Goal: Task Accomplishment & Management: Complete application form

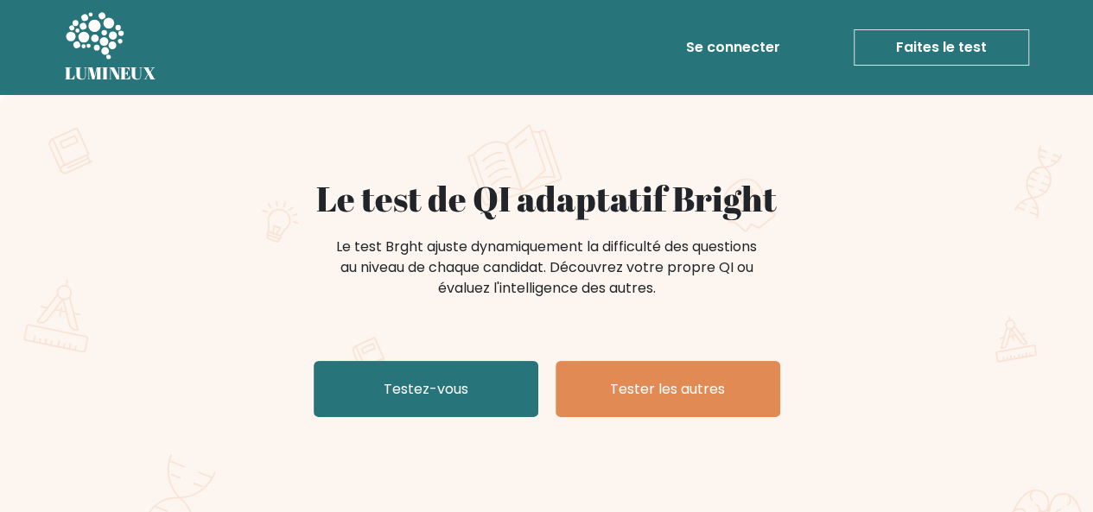
click at [786, 212] on h1 "Le test de QI adaptatif Bright" at bounding box center [546, 198] width 843 height 41
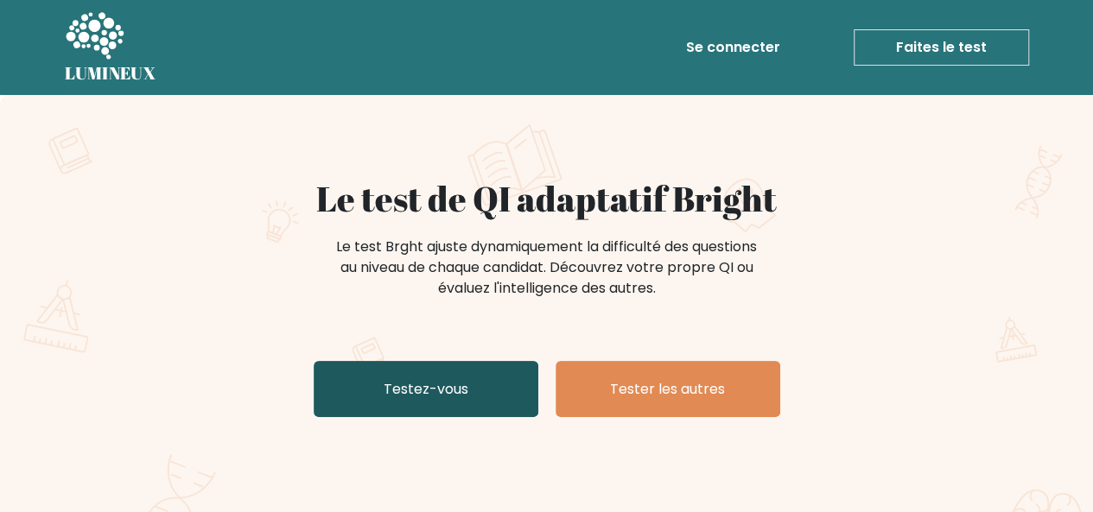
click at [460, 391] on font "Testez-vous" at bounding box center [426, 389] width 85 height 20
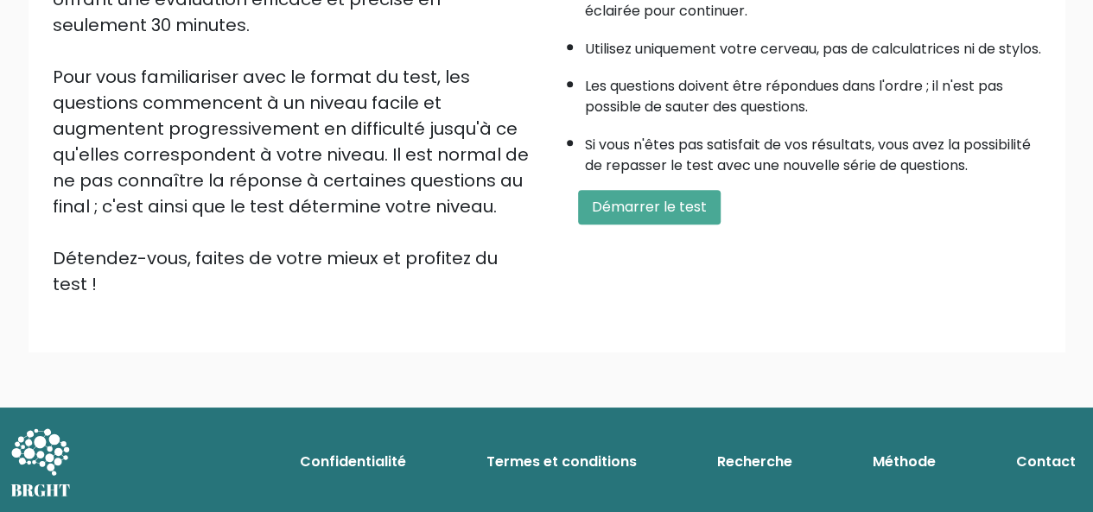
scroll to position [382, 0]
click at [605, 217] on font "Démarrer le test" at bounding box center [649, 207] width 115 height 20
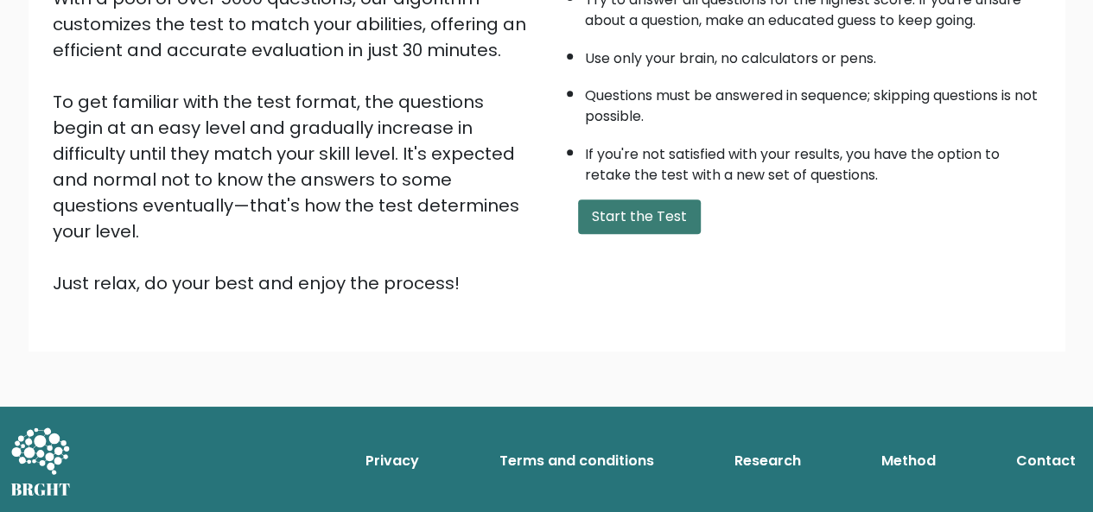
scroll to position [278, 0]
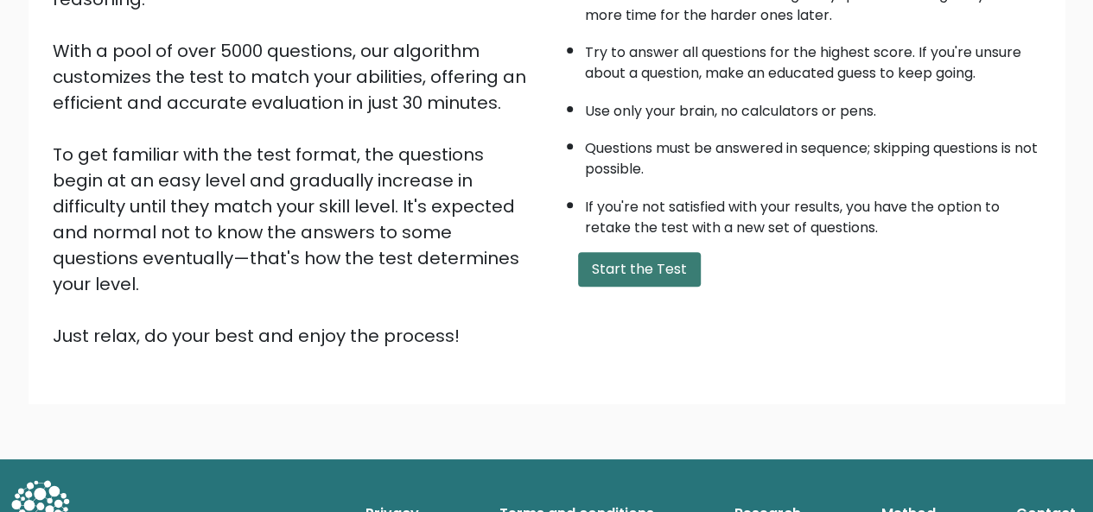
click at [614, 276] on button "Start the Test" at bounding box center [639, 269] width 123 height 35
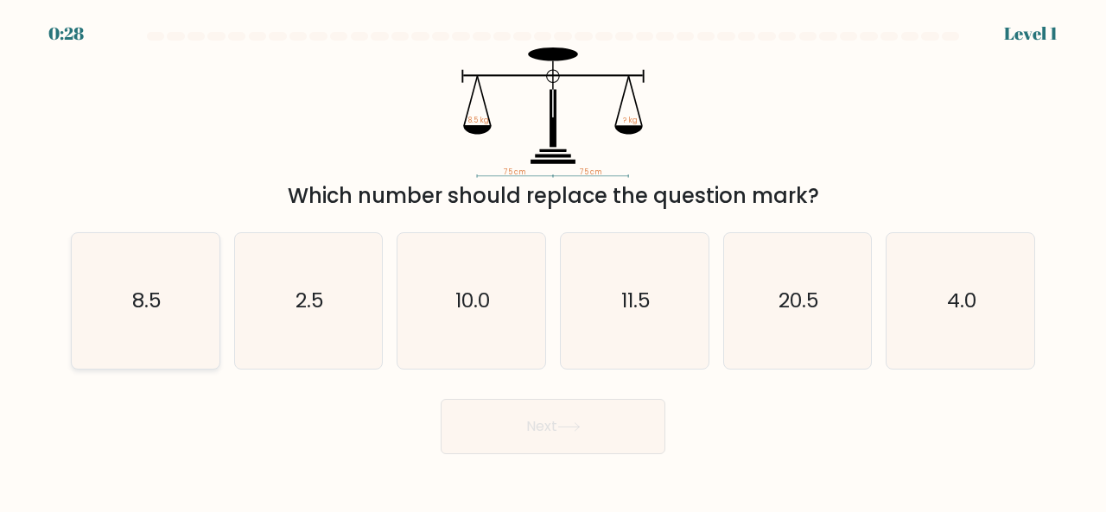
click at [206, 281] on icon "8.5" at bounding box center [146, 301] width 136 height 136
click at [553, 261] on input "a. 8.5" at bounding box center [553, 259] width 1 height 4
radio input "true"
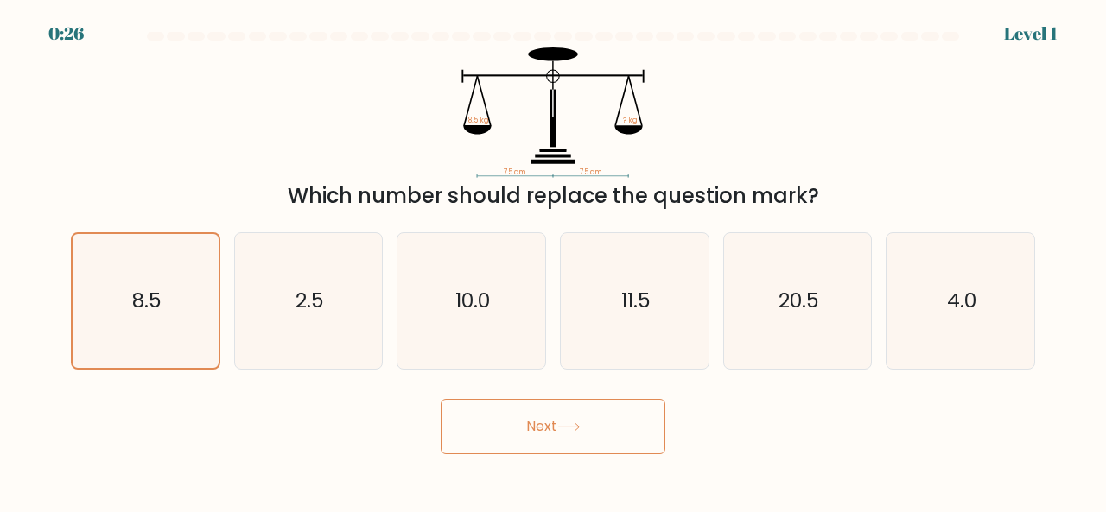
click at [560, 422] on button "Next" at bounding box center [553, 426] width 225 height 55
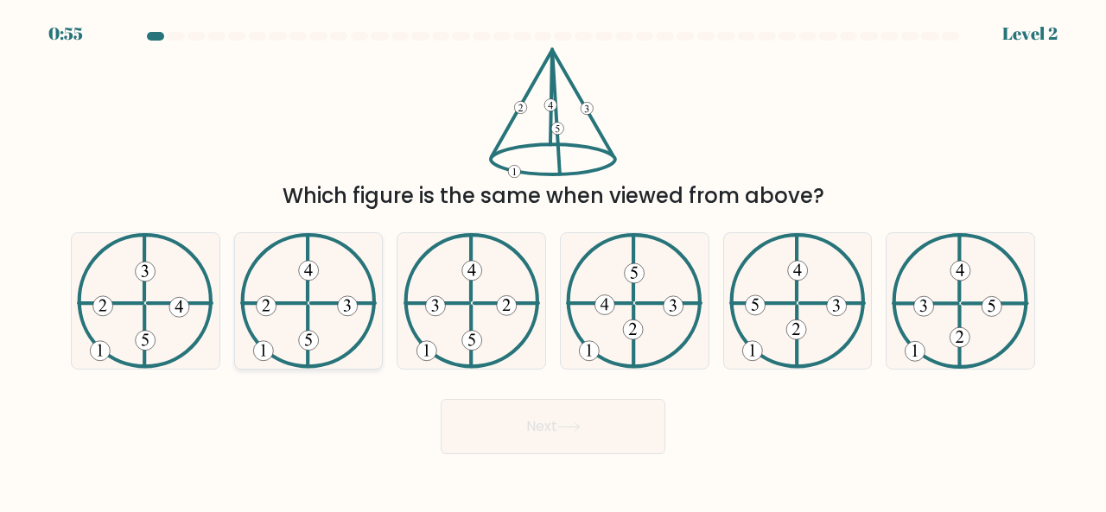
click at [308, 306] on 225 at bounding box center [308, 336] width 0 height 60
click at [553, 261] on input "b." at bounding box center [553, 259] width 1 height 4
radio input "true"
click at [534, 431] on button "Next" at bounding box center [553, 426] width 225 height 55
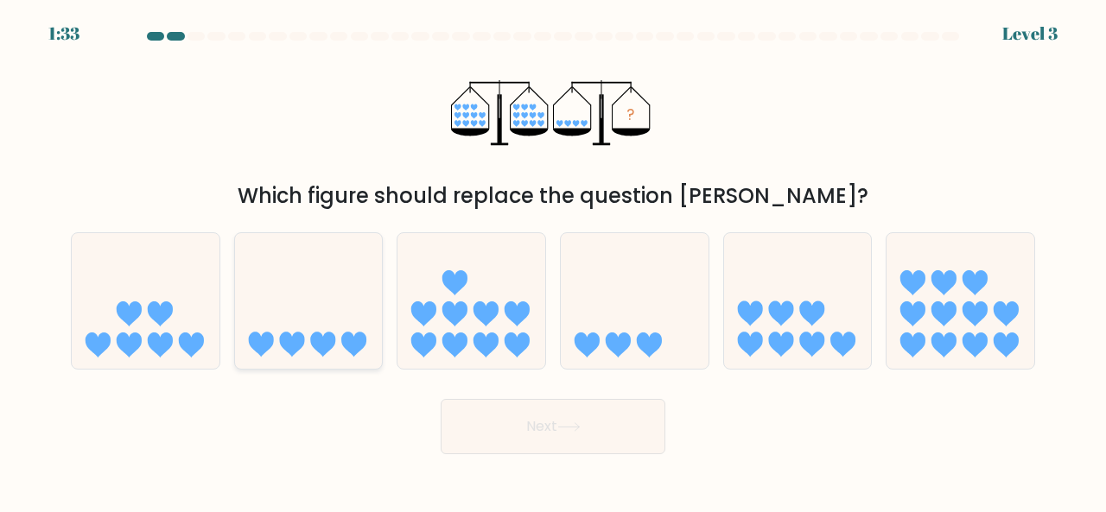
click at [323, 305] on icon at bounding box center [309, 300] width 148 height 122
click at [553, 261] on input "b." at bounding box center [553, 259] width 1 height 4
radio input "true"
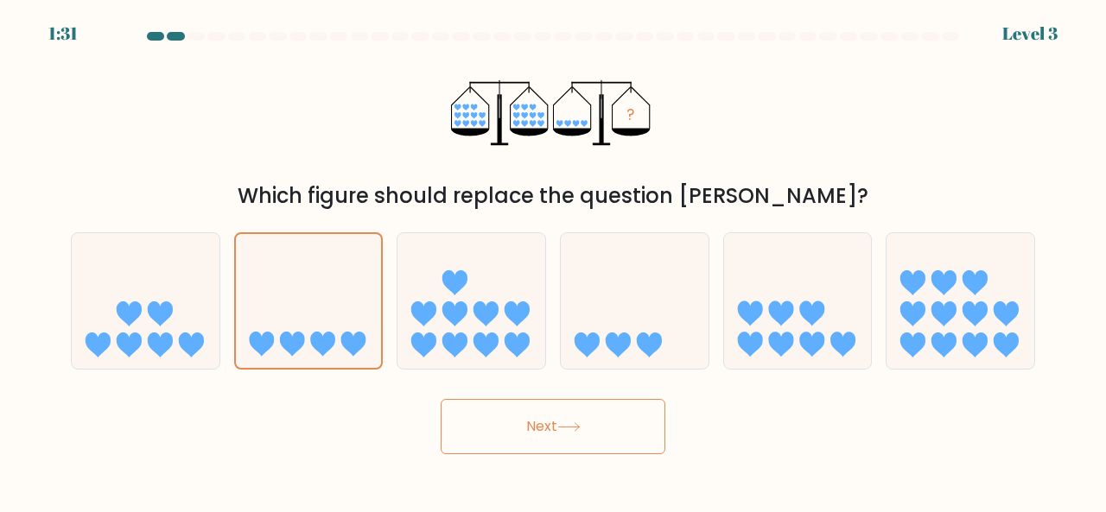
click at [581, 421] on button "Next" at bounding box center [553, 426] width 225 height 55
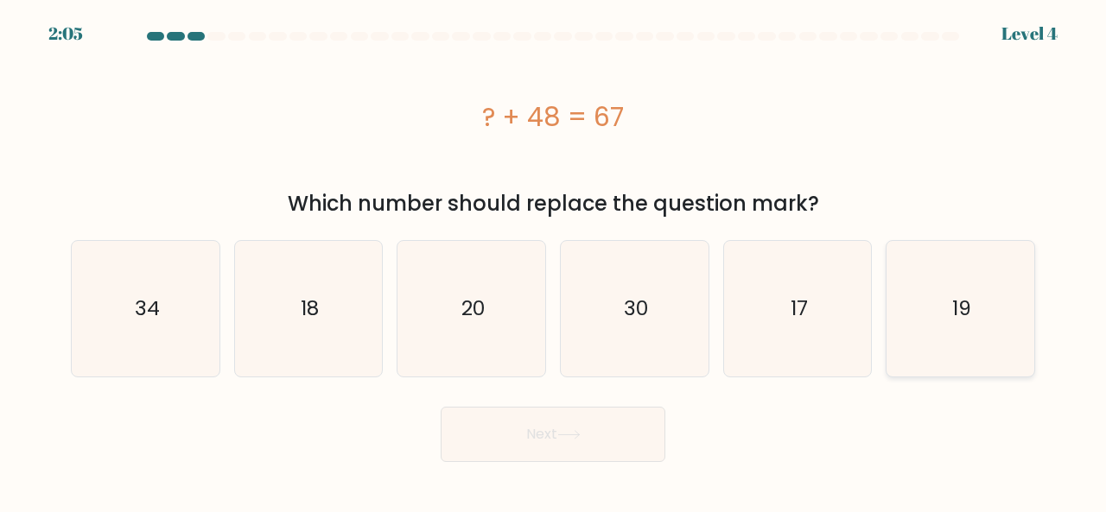
click at [973, 277] on icon "19" at bounding box center [960, 309] width 136 height 136
click at [554, 261] on input "f. 19" at bounding box center [553, 259] width 1 height 4
radio input "true"
click at [591, 431] on button "Next" at bounding box center [553, 434] width 225 height 55
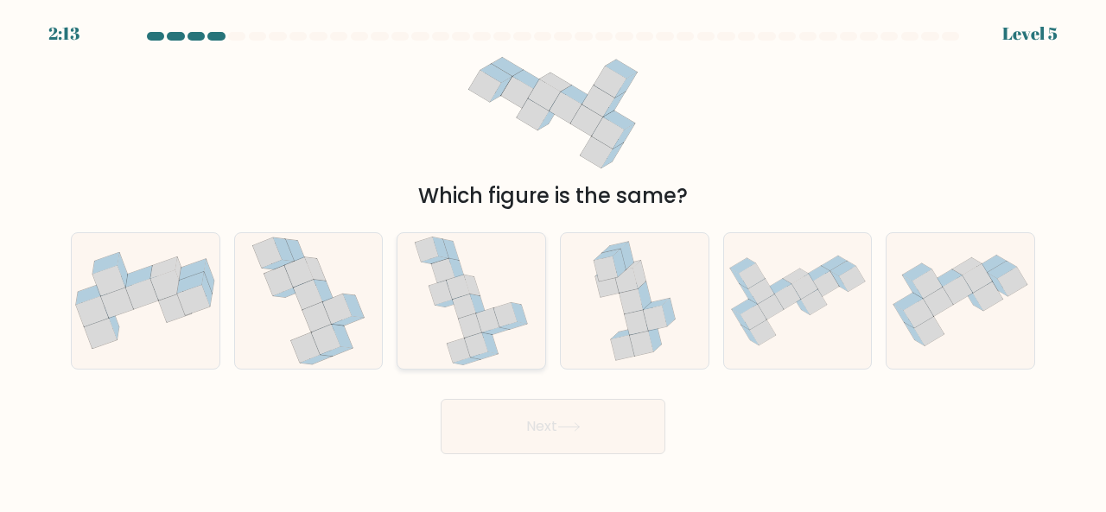
click at [463, 262] on icon at bounding box center [471, 301] width 114 height 136
click at [553, 261] on input "c." at bounding box center [553, 259] width 1 height 4
radio input "true"
click at [756, 305] on icon at bounding box center [753, 317] width 26 height 25
click at [554, 261] on input "e." at bounding box center [553, 259] width 1 height 4
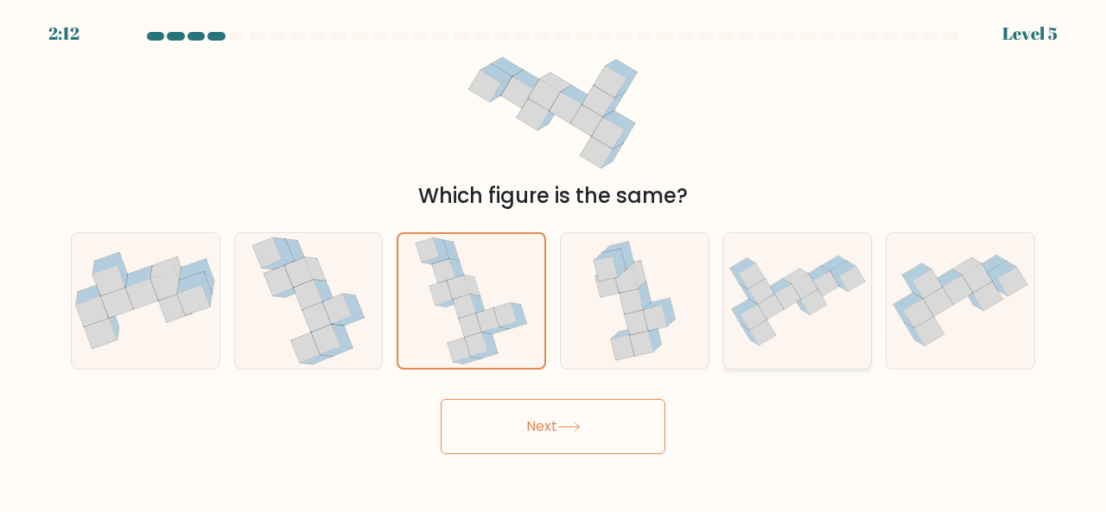
radio input "true"
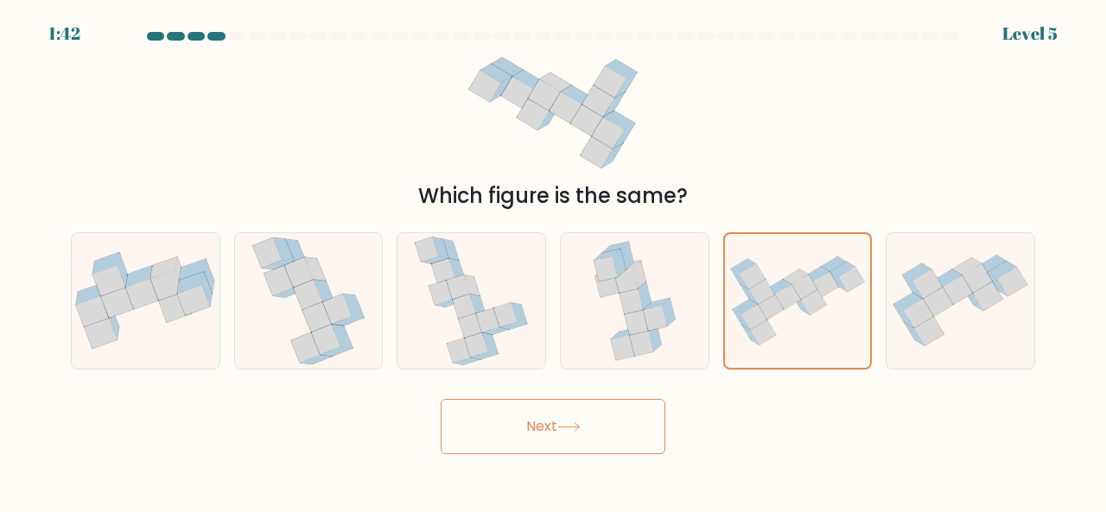
click at [534, 416] on button "Next" at bounding box center [553, 426] width 225 height 55
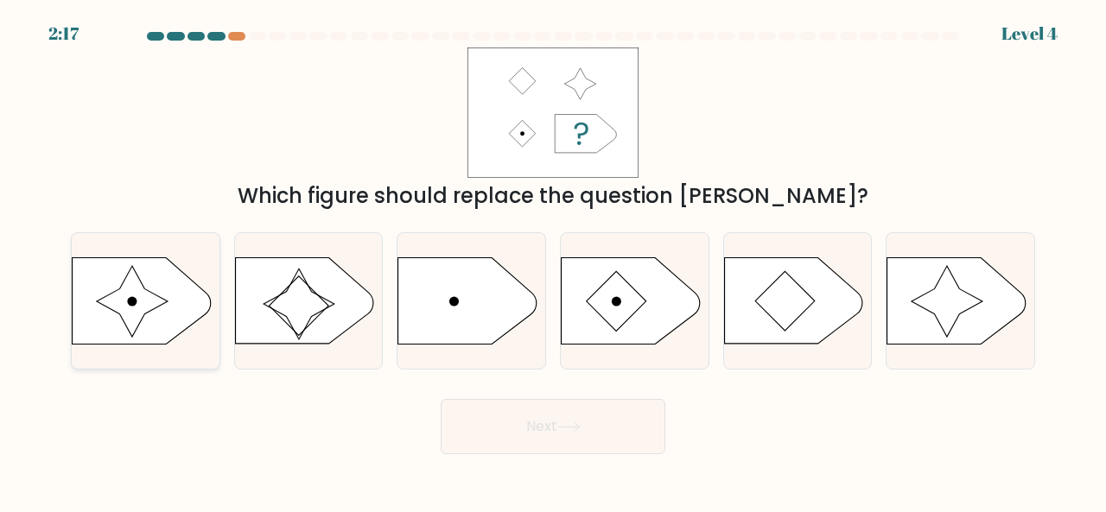
click at [158, 295] on icon at bounding box center [142, 300] width 138 height 86
click at [553, 261] on input "a." at bounding box center [553, 259] width 1 height 4
radio input "true"
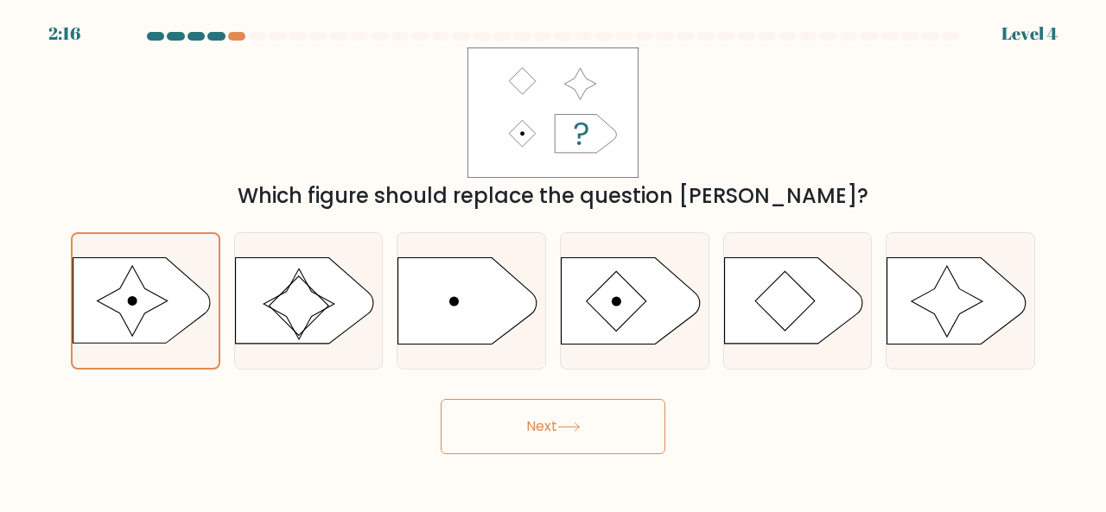
click at [589, 416] on button "Next" at bounding box center [553, 426] width 225 height 55
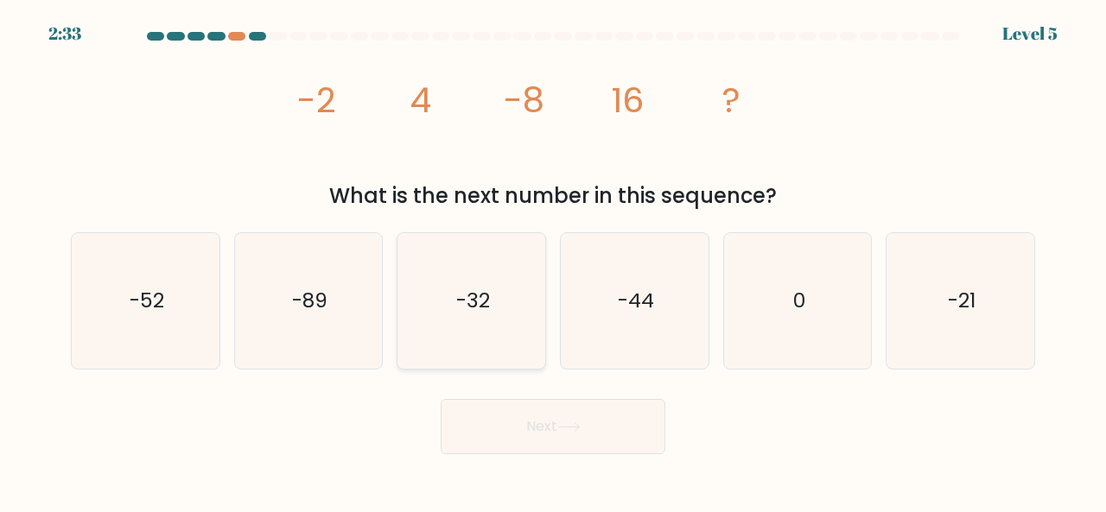
click at [446, 303] on icon "-32" at bounding box center [471, 301] width 136 height 136
click at [553, 261] on input "c. -32" at bounding box center [553, 259] width 1 height 4
radio input "true"
click at [550, 428] on button "Next" at bounding box center [553, 426] width 225 height 55
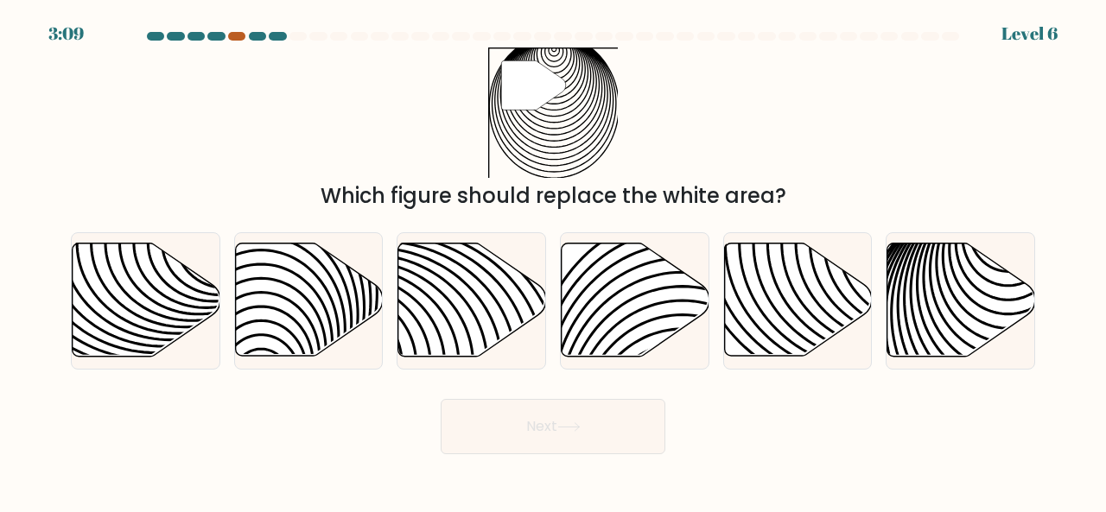
click at [237, 38] on div at bounding box center [236, 36] width 17 height 9
click at [237, 41] on div at bounding box center [552, 40] width 985 height 16
click at [237, 38] on div at bounding box center [236, 36] width 17 height 9
click at [952, 325] on icon at bounding box center [961, 300] width 148 height 113
click at [554, 261] on input "f." at bounding box center [553, 259] width 1 height 4
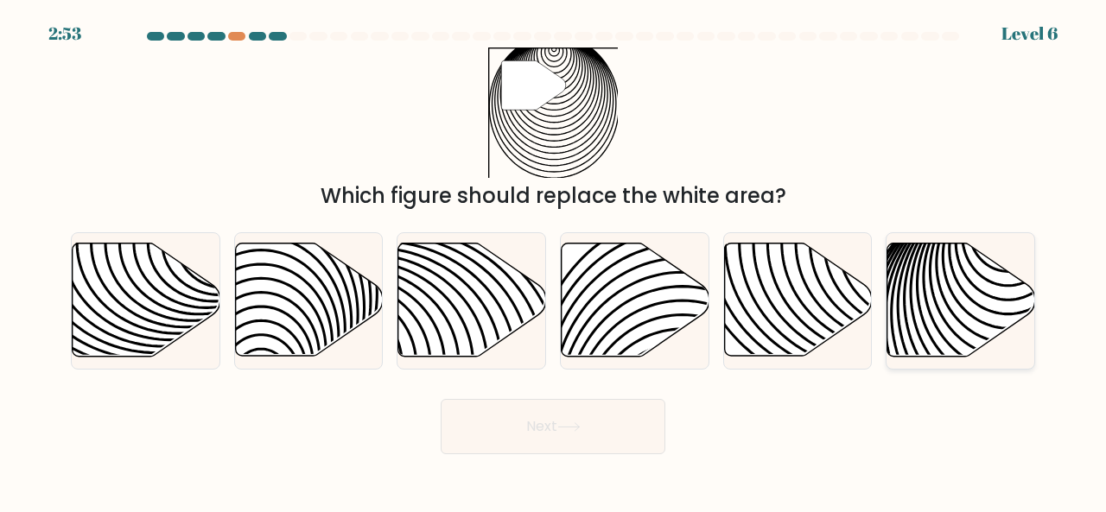
radio input "true"
click at [574, 414] on button "Next" at bounding box center [553, 426] width 225 height 55
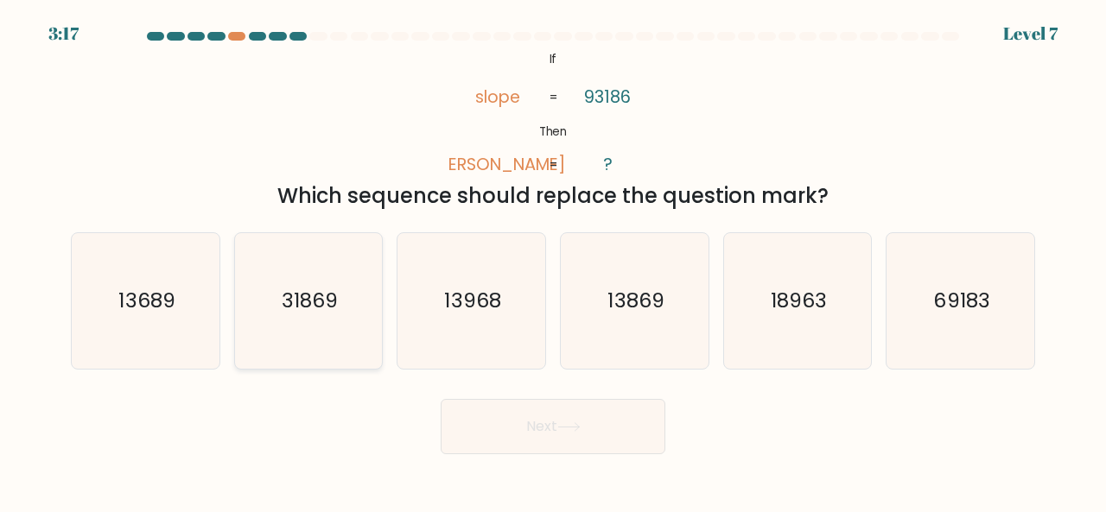
click at [327, 317] on icon "31869" at bounding box center [309, 301] width 136 height 136
click at [553, 261] on input "b. 31869" at bounding box center [553, 259] width 1 height 4
radio input "true"
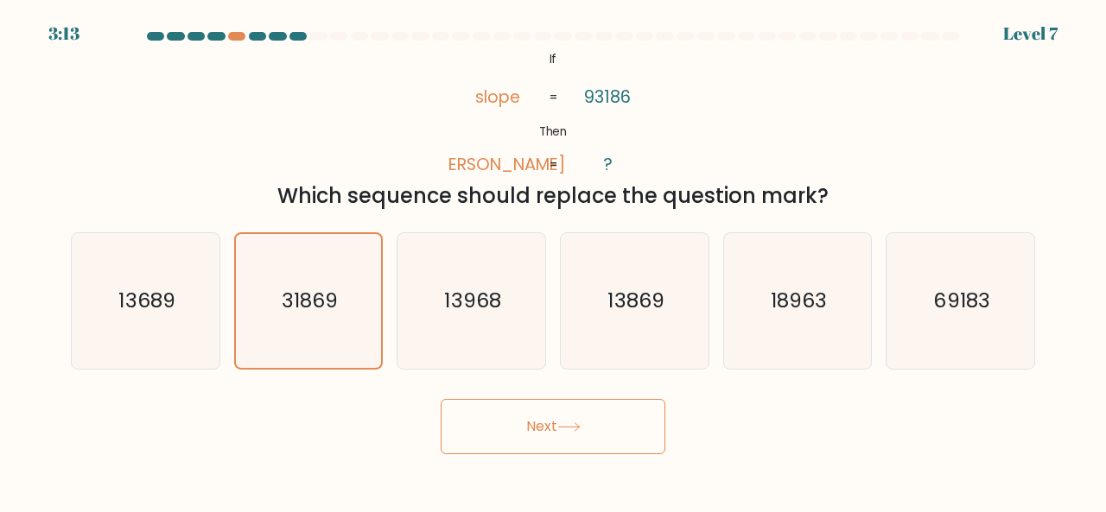
click at [556, 430] on button "Next" at bounding box center [553, 426] width 225 height 55
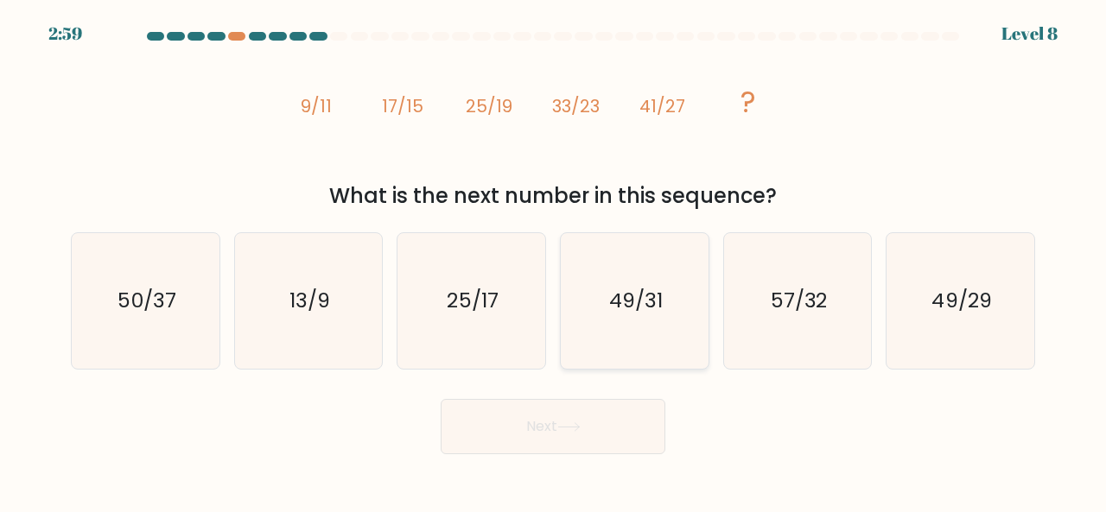
click at [620, 287] on text "49/31" at bounding box center [636, 300] width 54 height 29
click at [554, 261] on input "d. 49/31" at bounding box center [553, 259] width 1 height 4
radio input "true"
click at [546, 431] on button "Next" at bounding box center [553, 426] width 225 height 55
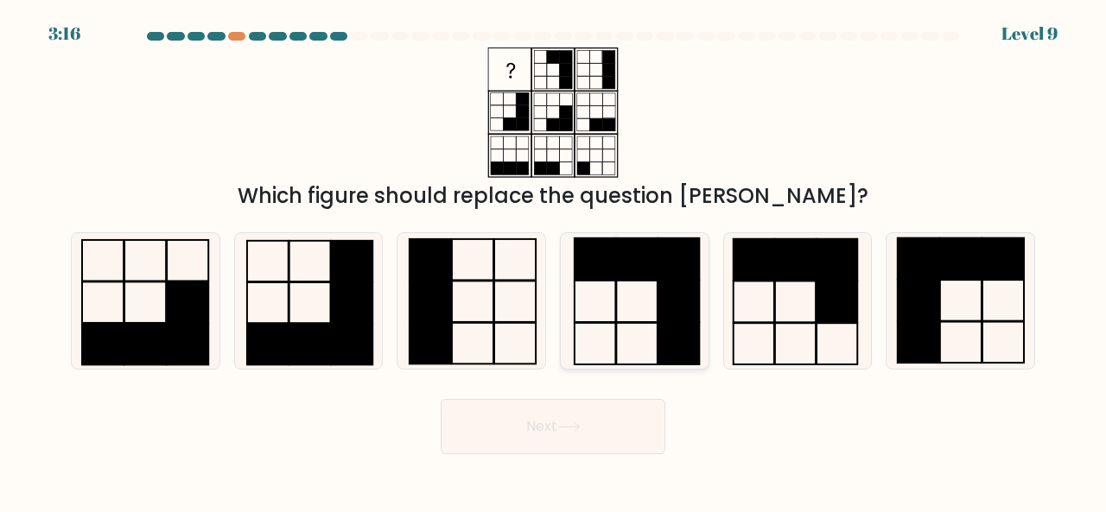
click at [649, 293] on icon at bounding box center [635, 301] width 136 height 136
click at [554, 261] on input "d." at bounding box center [553, 259] width 1 height 4
radio input "true"
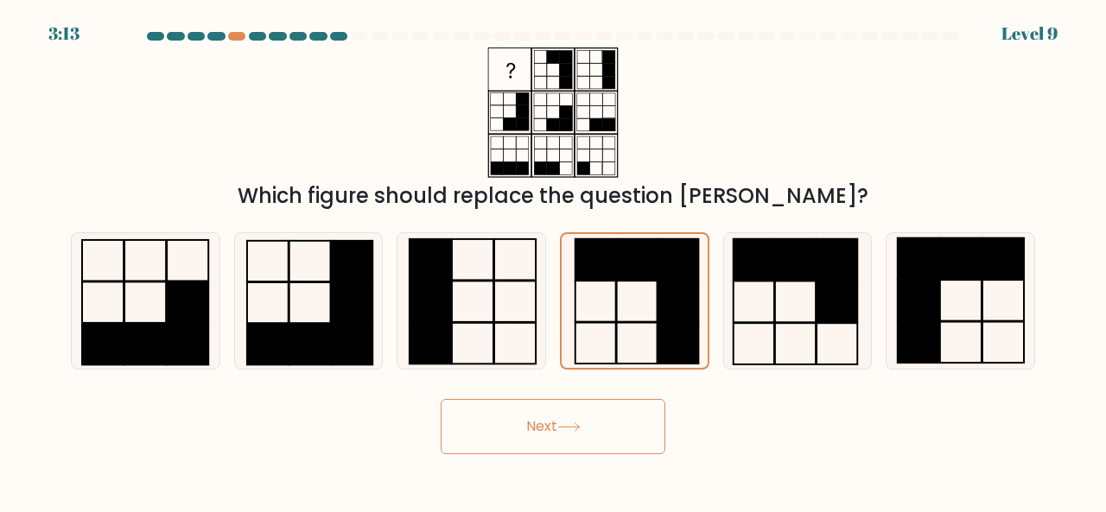
click at [572, 416] on button "Next" at bounding box center [553, 426] width 225 height 55
